Goal: Information Seeking & Learning: Learn about a topic

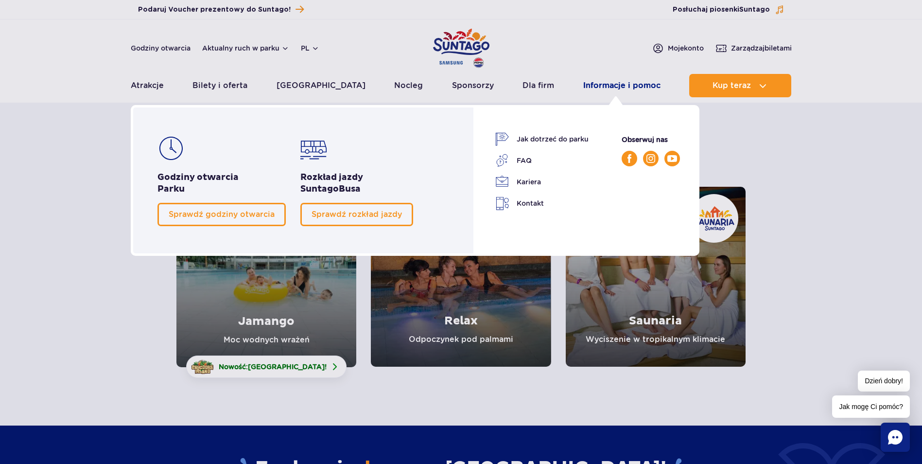
click at [592, 82] on link "Informacje i pomoc" at bounding box center [621, 85] width 77 height 23
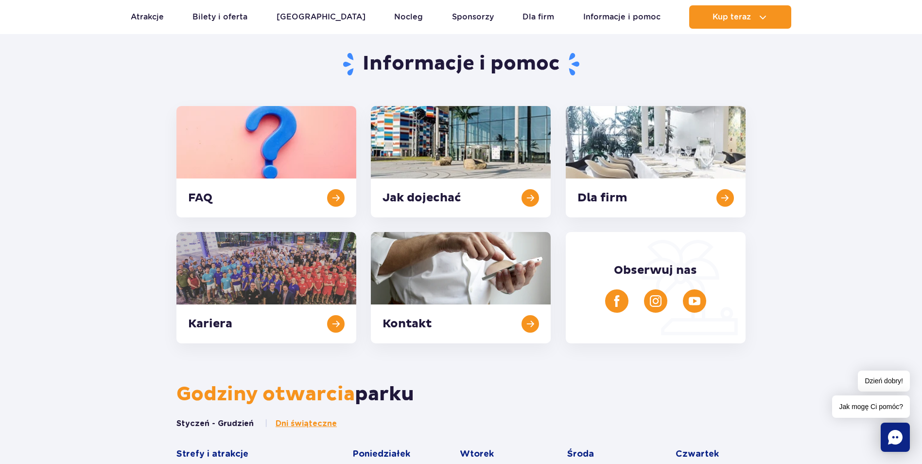
scroll to position [292, 0]
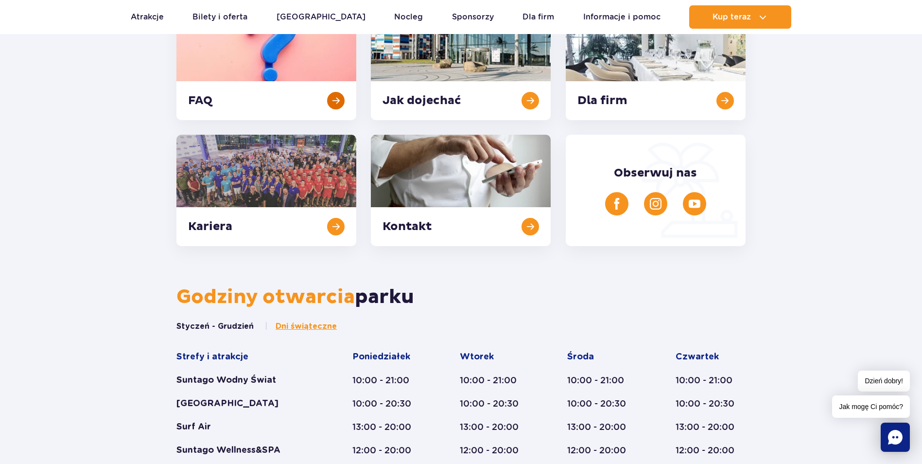
click at [253, 97] on link at bounding box center [266, 64] width 180 height 111
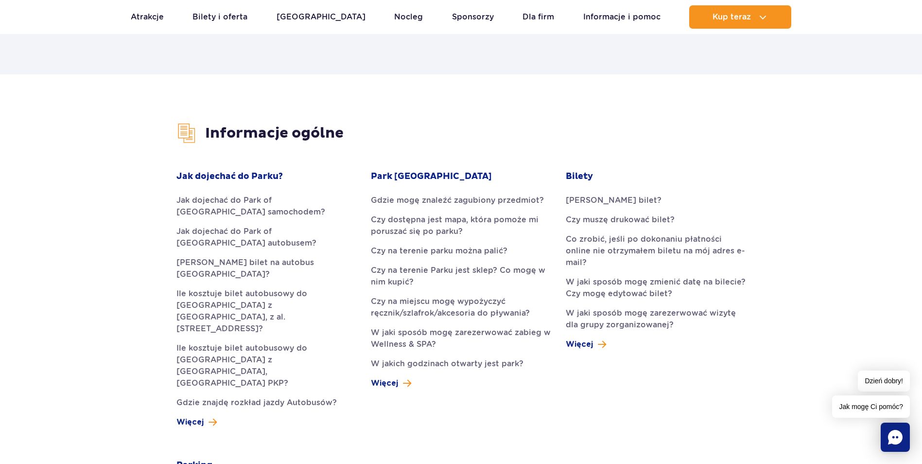
scroll to position [194, 0]
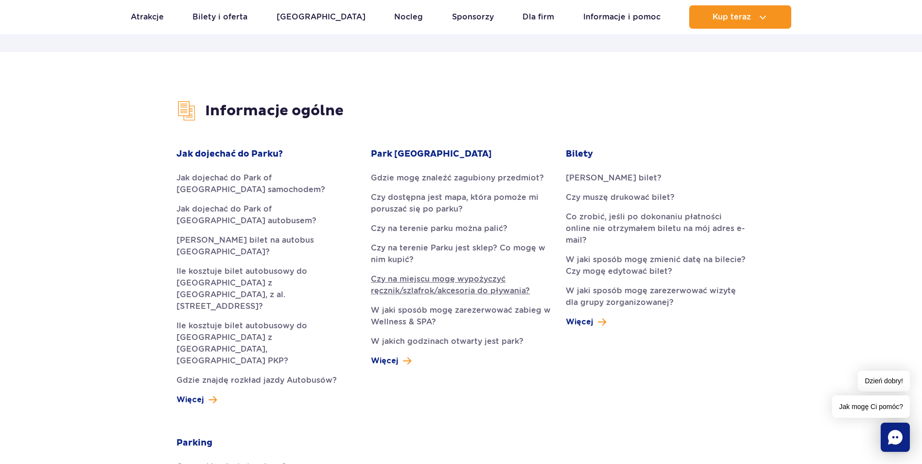
click at [484, 284] on link "Czy na miejscu mogę wypożyczyć ręcznik/szlafrok/akcesoria do pływania?" at bounding box center [461, 284] width 180 height 23
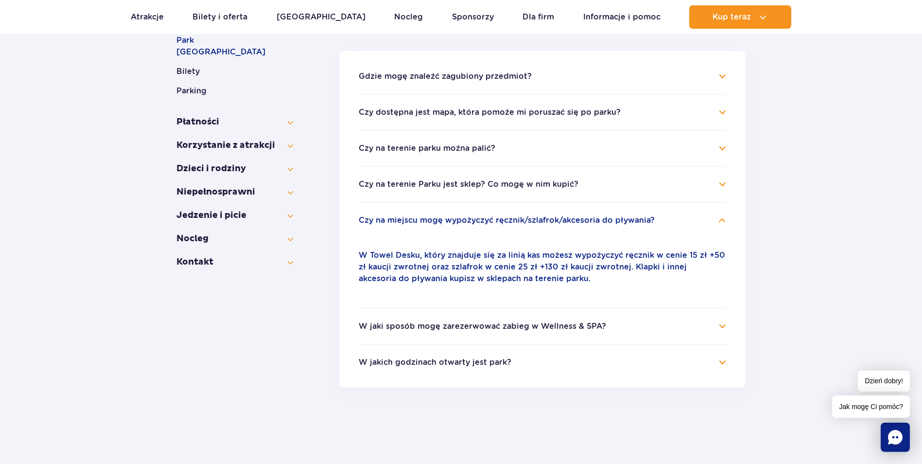
scroll to position [216, 0]
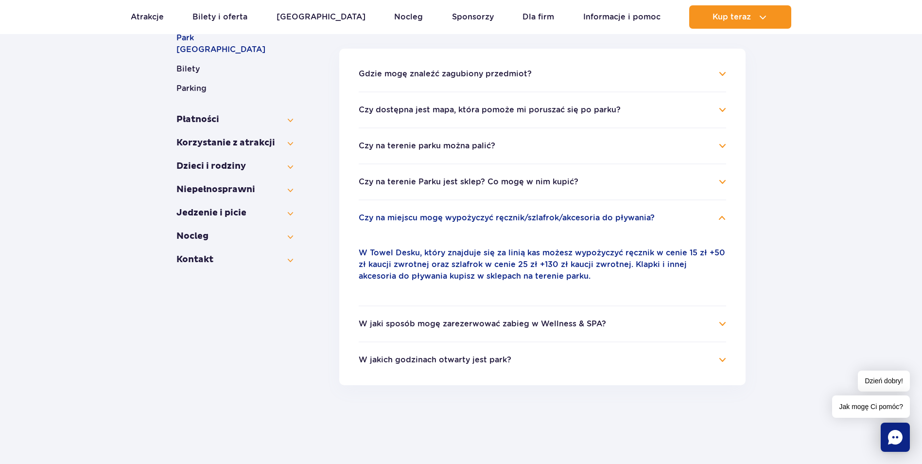
click at [714, 329] on h4 "W jaki sposób mogę zarezerwować zabieg w Wellness & SPA?" at bounding box center [542, 324] width 367 height 12
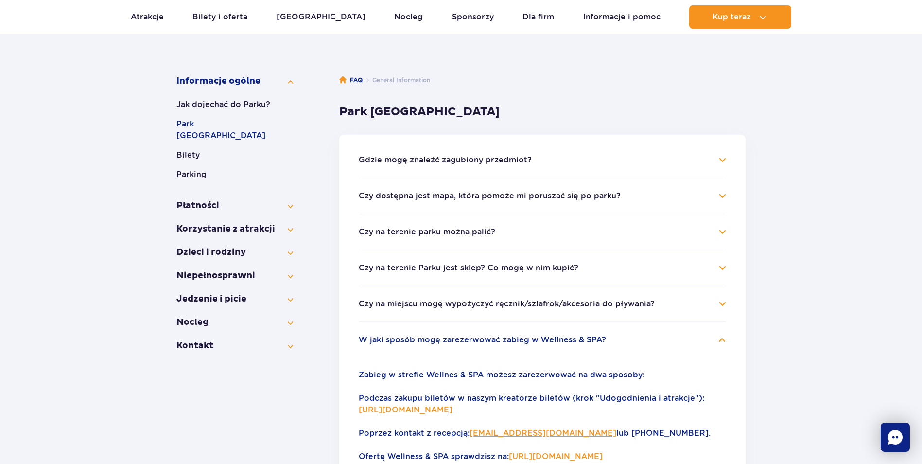
scroll to position [119, 0]
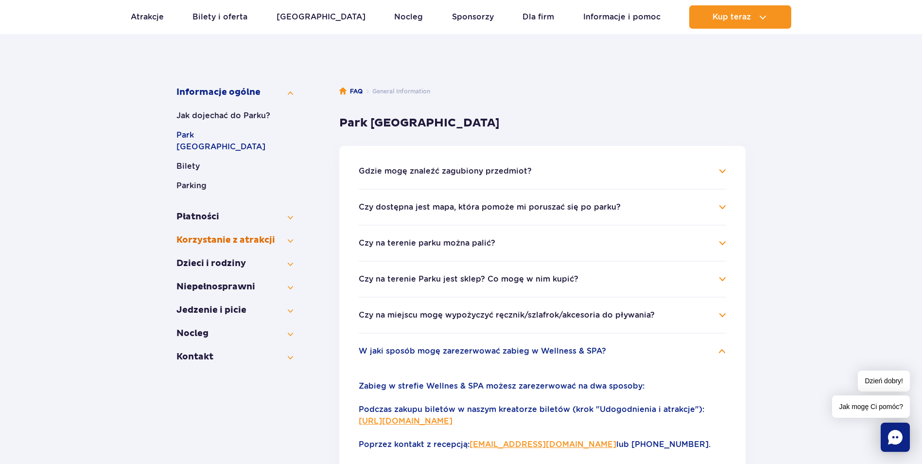
click at [285, 234] on button "Korzystanie z atrakcji" at bounding box center [234, 240] width 117 height 12
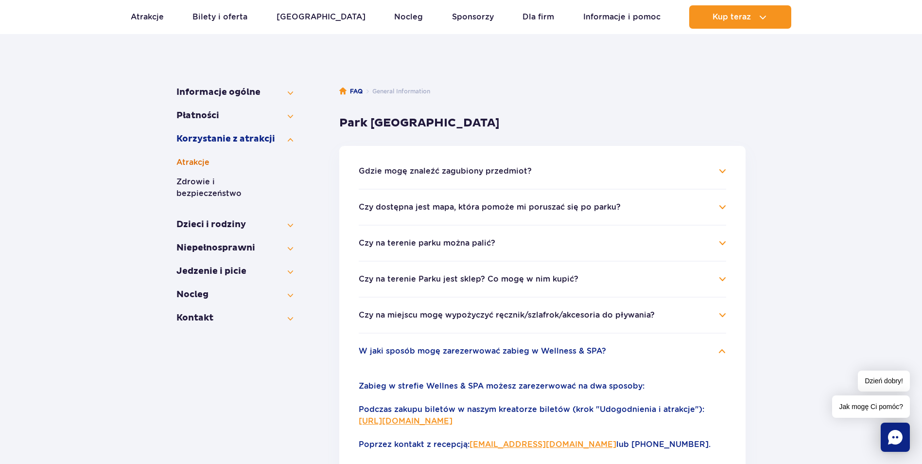
click at [193, 164] on button "Atrakcje" at bounding box center [234, 162] width 117 height 12
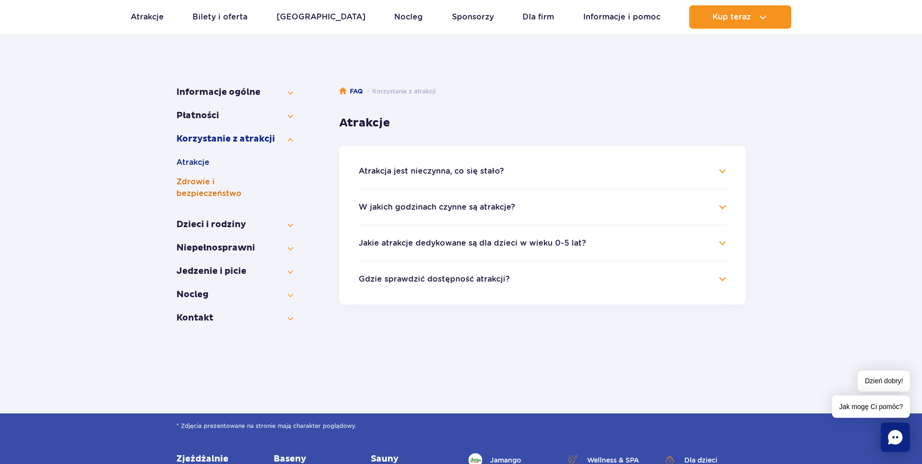
click at [223, 181] on button "Zdrowie i bezpieczeństwo" at bounding box center [234, 187] width 117 height 23
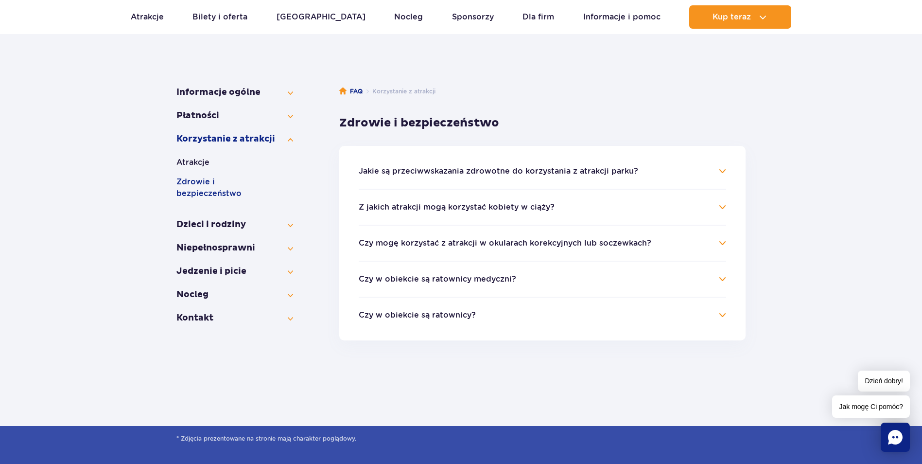
click at [486, 242] on button "Czy mogę korzystać z atrakcji w okularach korekcyjnych lub soczewkach?" at bounding box center [505, 243] width 293 height 9
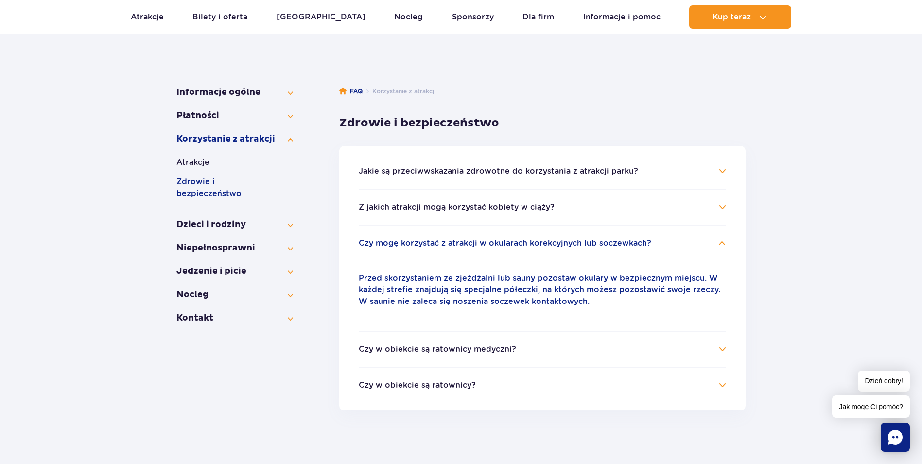
click at [472, 355] on li "Czy w obiekcie są ratownicy medyczni? Na terenie parku znajduje się jeden punkt…" at bounding box center [542, 348] width 367 height 36
click at [721, 347] on h4 "Czy w obiekcie są ratownicy medyczni?" at bounding box center [542, 349] width 367 height 12
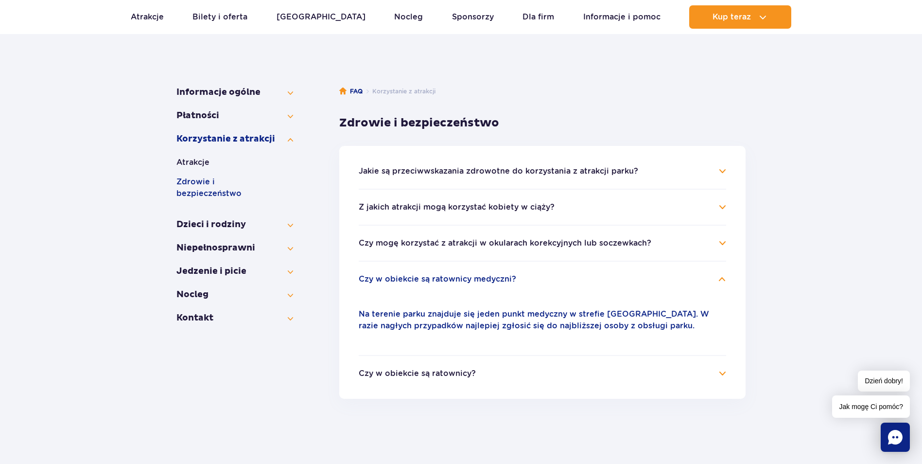
click at [436, 372] on button "Czy w obiekcie są ratownicy?" at bounding box center [417, 373] width 117 height 9
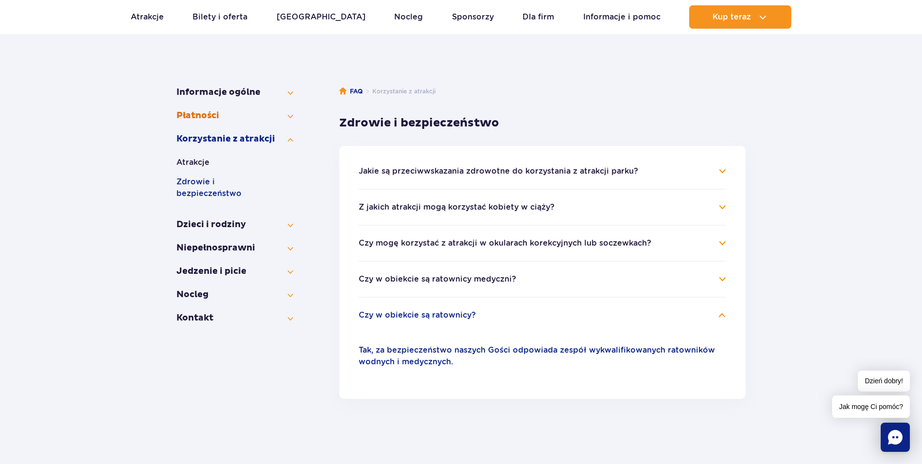
click at [210, 111] on button "Płatności" at bounding box center [234, 116] width 117 height 12
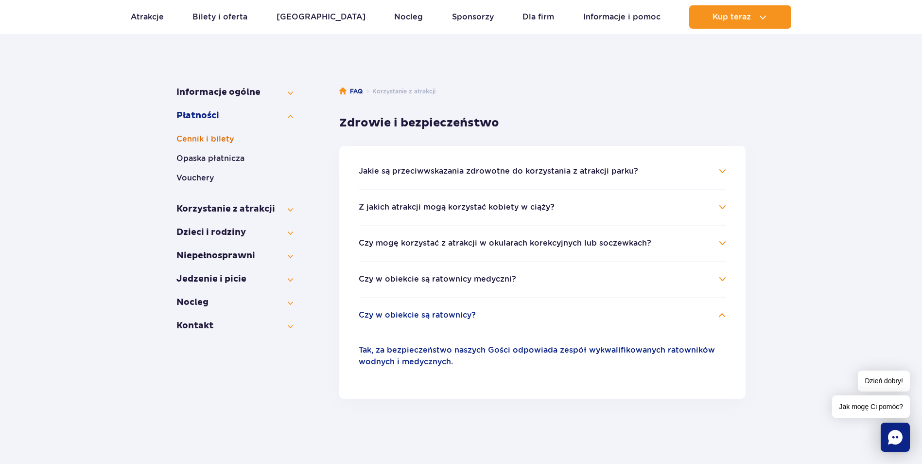
click at [227, 139] on button "Cennik i bilety" at bounding box center [234, 139] width 117 height 12
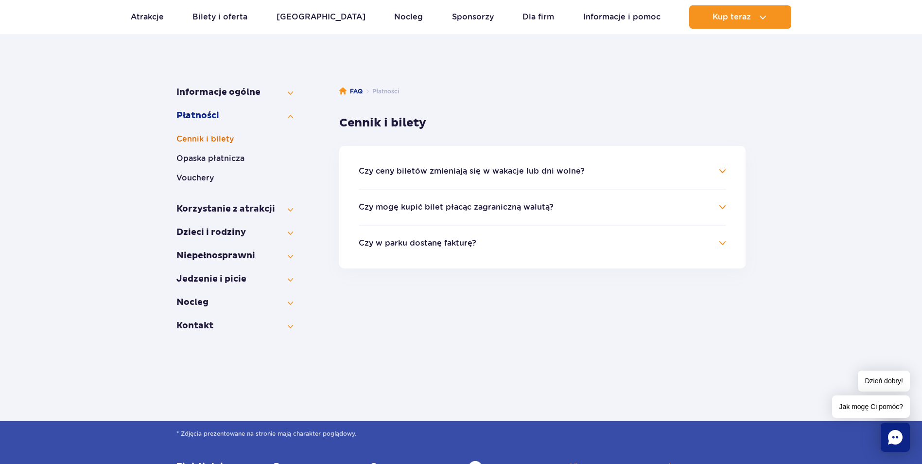
click at [222, 136] on button "Cennik i bilety" at bounding box center [234, 139] width 117 height 12
click at [411, 172] on button "Czy ceny biletów zmieniają się w wakacje lub dni wolne?" at bounding box center [472, 171] width 226 height 9
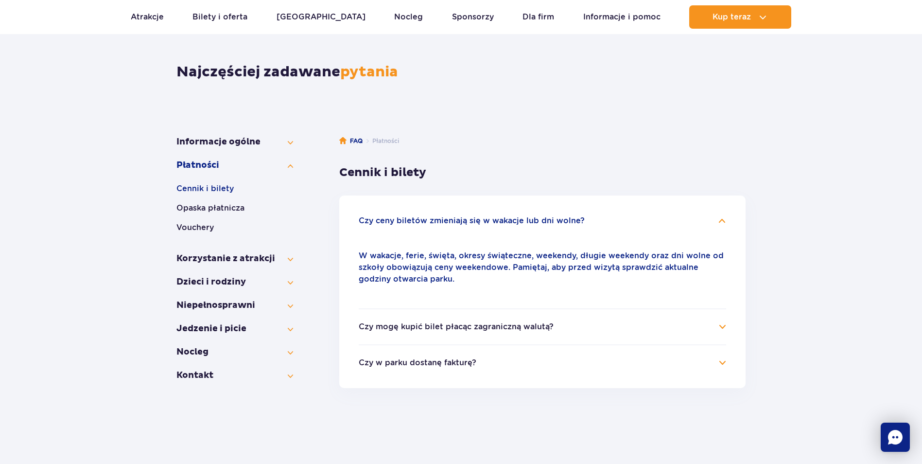
scroll to position [21, 0]
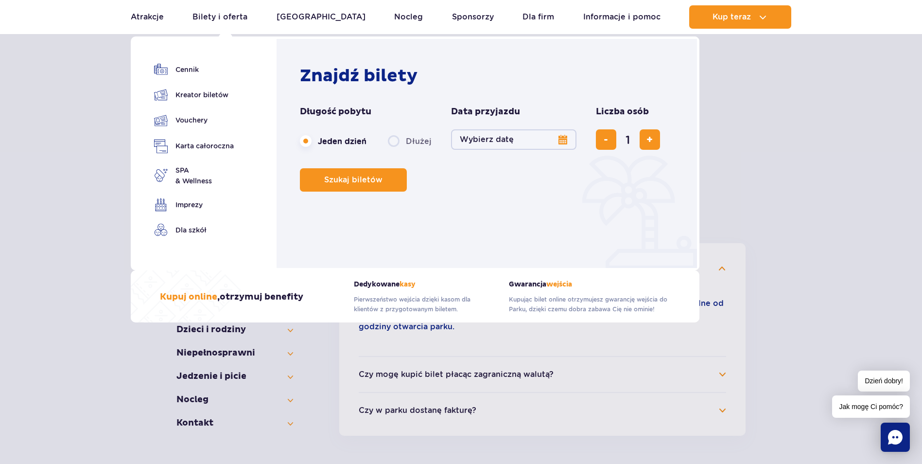
drag, startPoint x: 220, startPoint y: 17, endPoint x: 238, endPoint y: 29, distance: 21.8
click at [220, 17] on link "Bilety i oferta" at bounding box center [219, 16] width 55 height 23
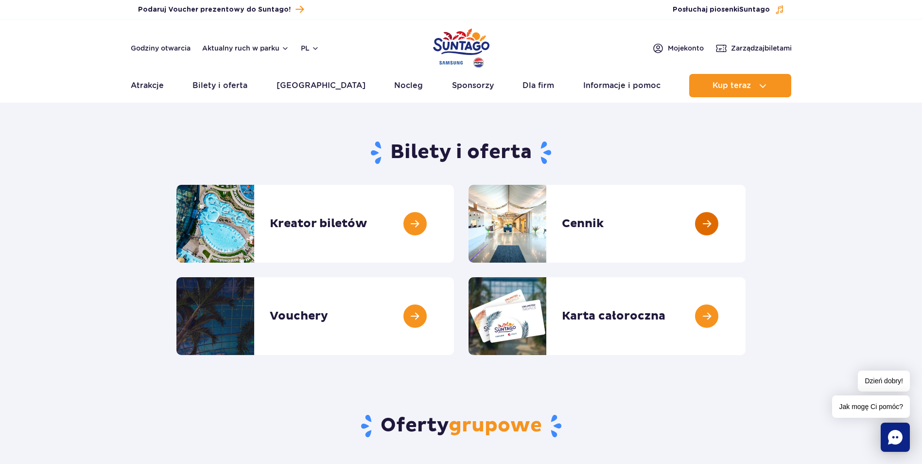
click at [746, 221] on link at bounding box center [746, 224] width 0 height 78
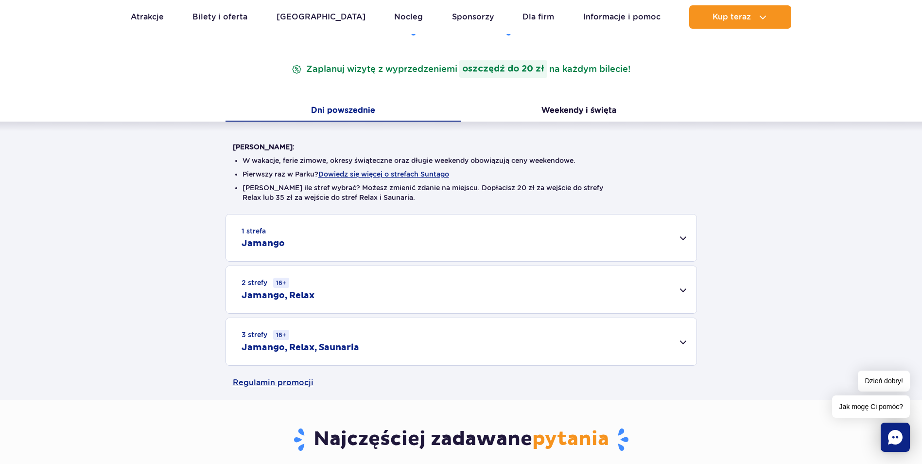
click at [683, 237] on div "1 strefa Jamango" at bounding box center [461, 237] width 470 height 47
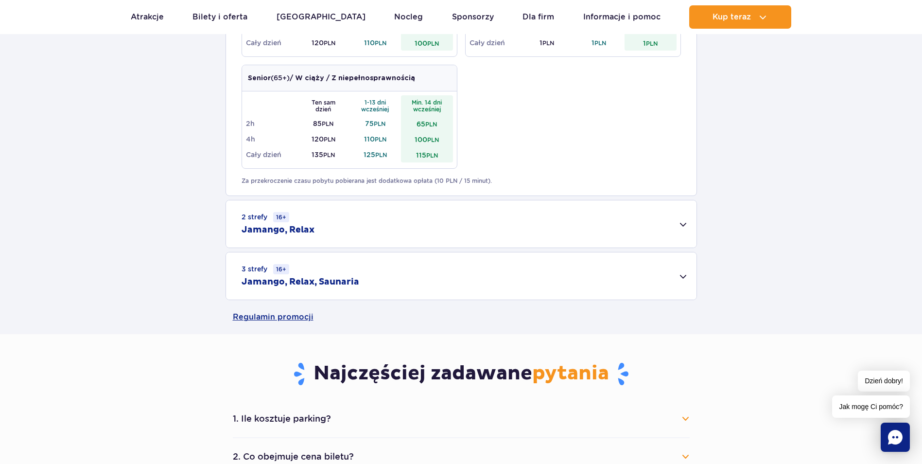
scroll to position [583, 0]
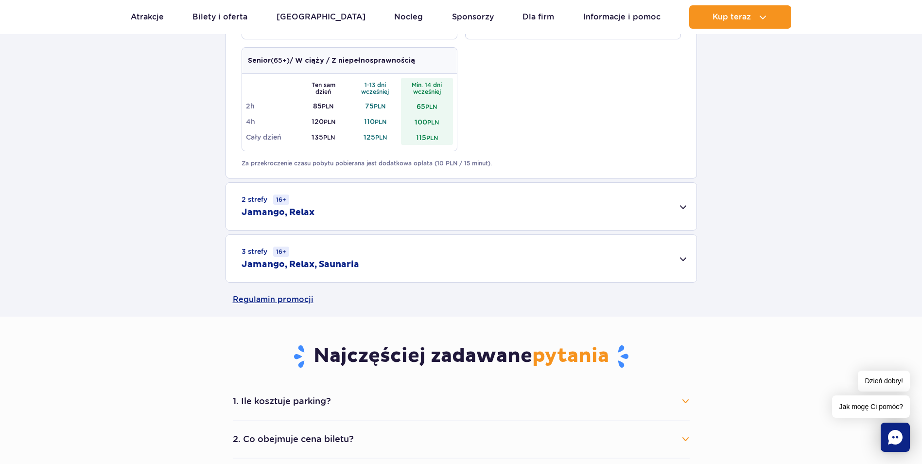
click at [678, 257] on div "3 strefy 16+ Jamango, Relax, Saunaria" at bounding box center [461, 258] width 470 height 47
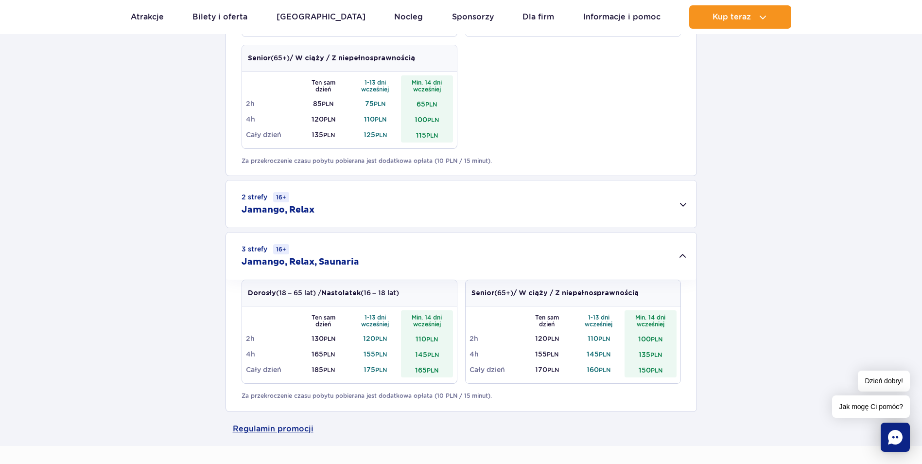
scroll to position [535, 0]
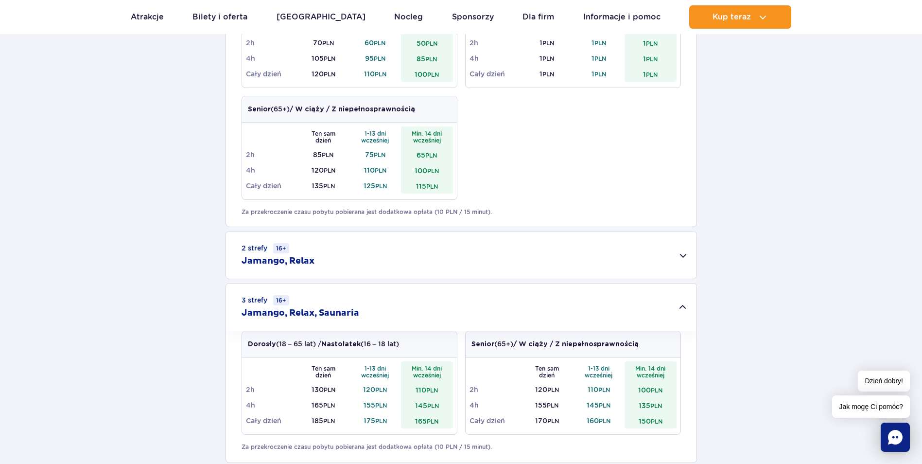
click at [591, 260] on div "2 strefy 16+ Jamango, Relax" at bounding box center [461, 254] width 470 height 47
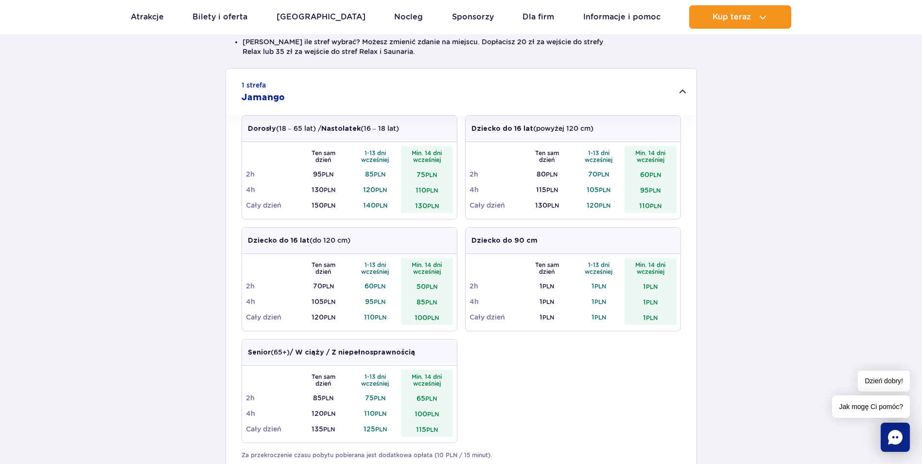
scroll to position [0, 0]
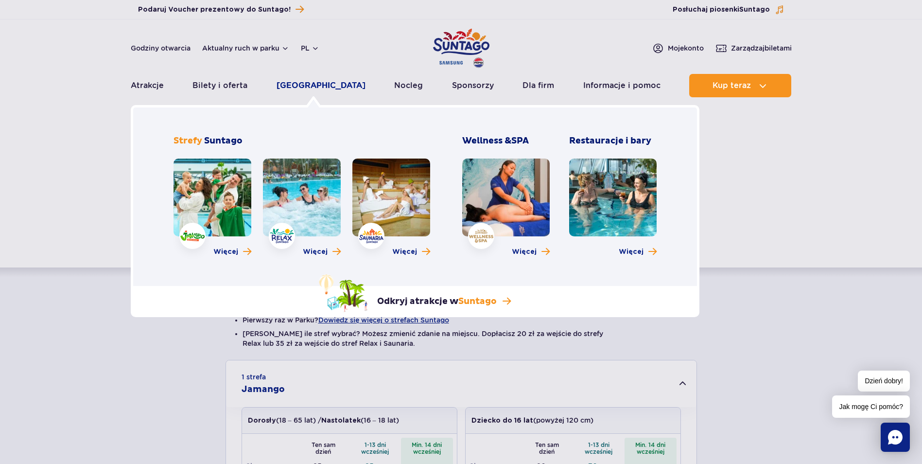
drag, startPoint x: 315, startPoint y: 88, endPoint x: 320, endPoint y: 92, distance: 5.9
click at [315, 88] on link "[GEOGRAPHIC_DATA]" at bounding box center [321, 85] width 89 height 23
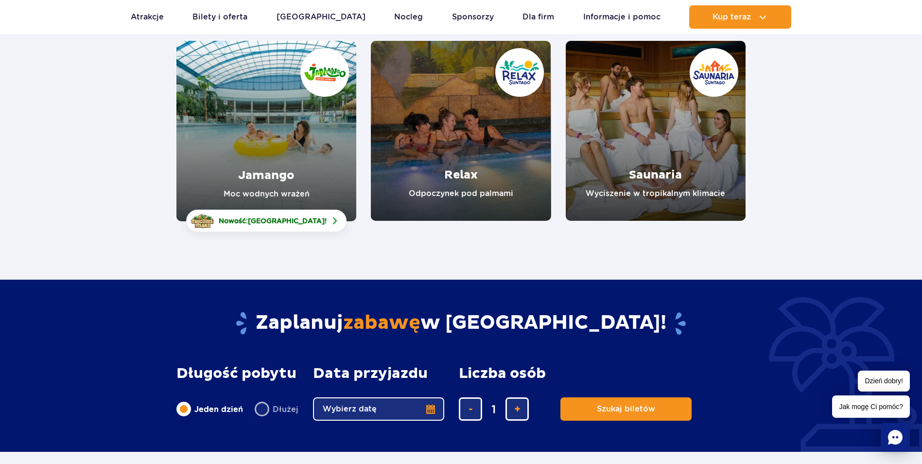
scroll to position [49, 0]
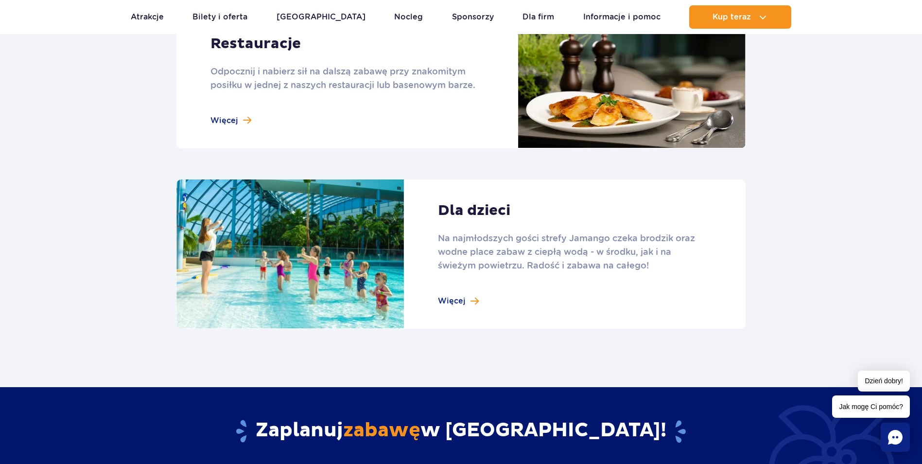
scroll to position [1312, 0]
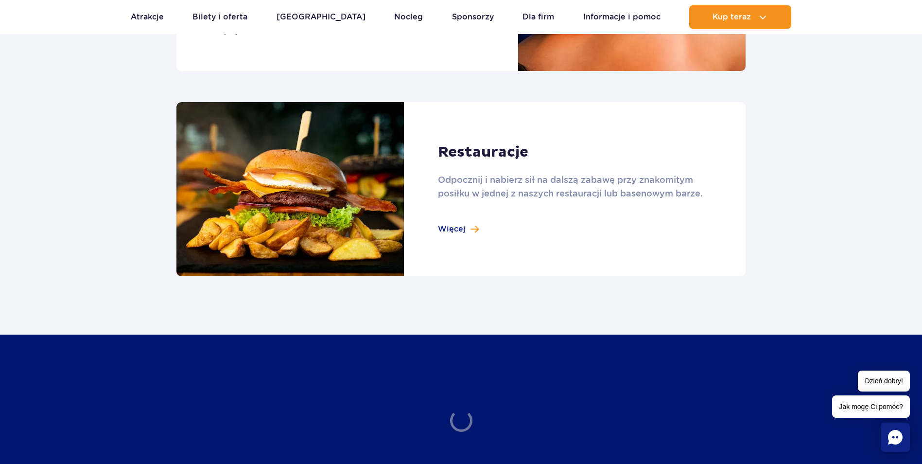
scroll to position [1021, 0]
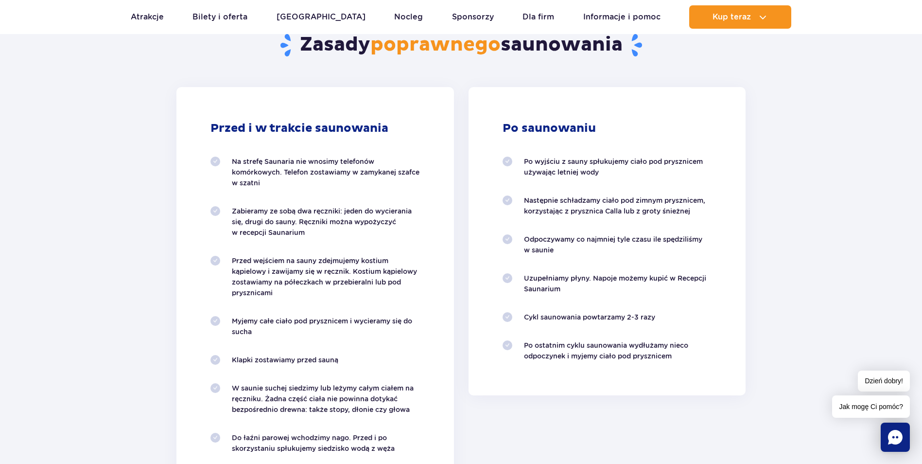
scroll to position [923, 0]
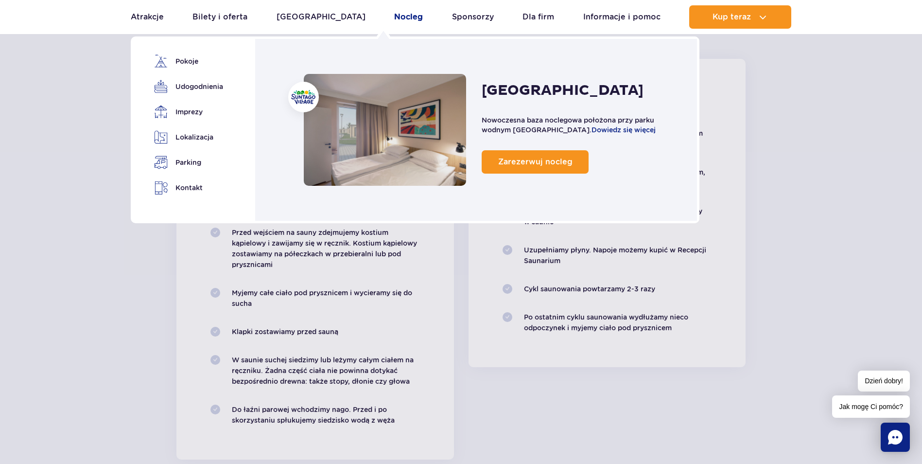
drag, startPoint x: 384, startPoint y: 20, endPoint x: 389, endPoint y: 22, distance: 5.2
click at [394, 20] on link "Nocleg" at bounding box center [408, 16] width 29 height 23
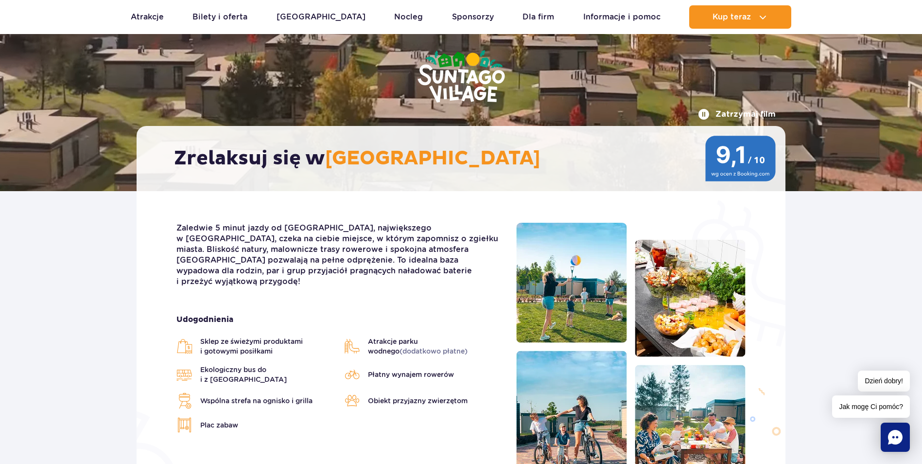
scroll to position [49, 0]
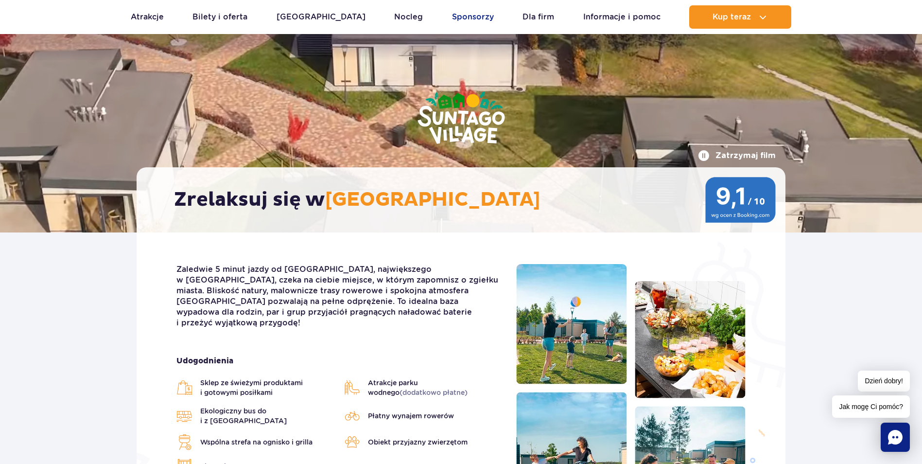
click at [453, 11] on link "Sponsorzy" at bounding box center [473, 16] width 42 height 23
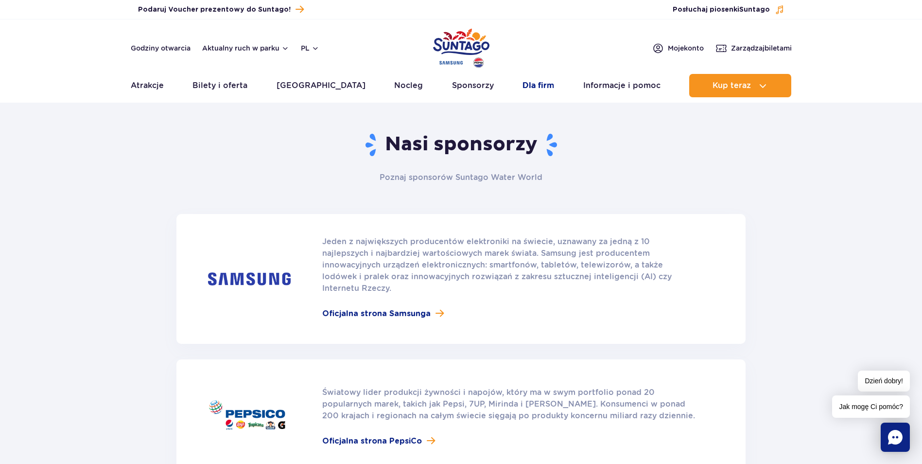
click at [522, 87] on link "Dla firm" at bounding box center [538, 85] width 32 height 23
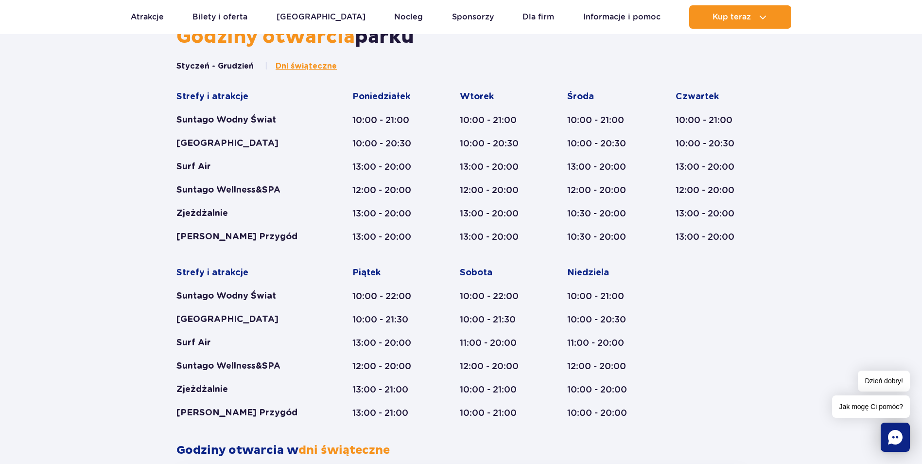
scroll to position [535, 0]
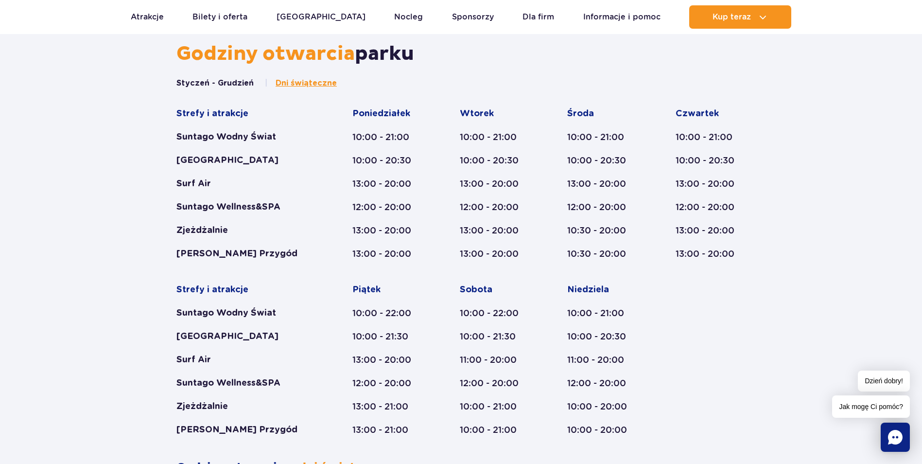
click at [298, 82] on span "Dni świąteczne" at bounding box center [306, 83] width 61 height 11
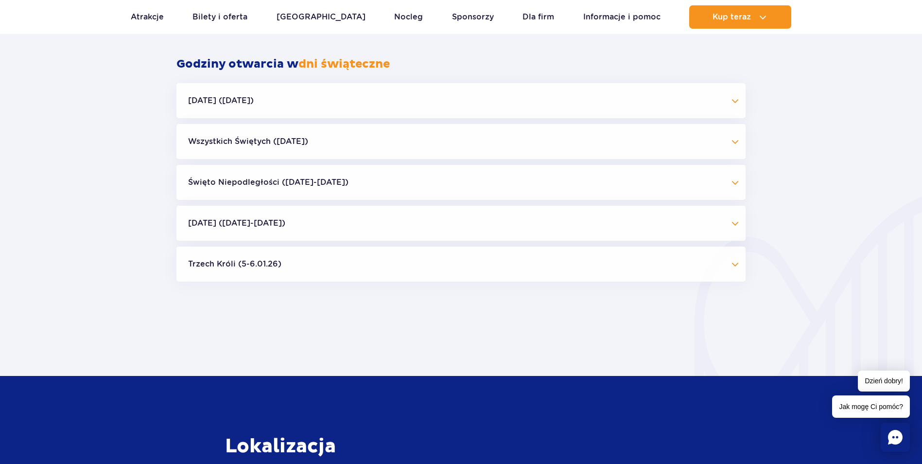
scroll to position [941, 0]
